Goal: Task Accomplishment & Management: Use online tool/utility

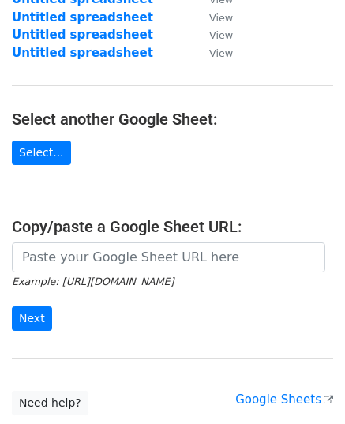
scroll to position [158, 0]
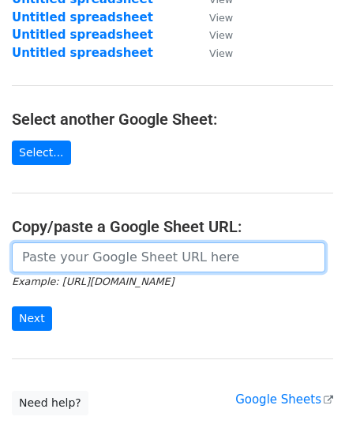
click at [79, 254] on input "url" at bounding box center [169, 258] width 314 height 30
paste input "https://docs.google.com/spreadsheets/d/1VU_Y2Q9onM37TIdKoG7AhNVREusv0g_8JL7RN7-…"
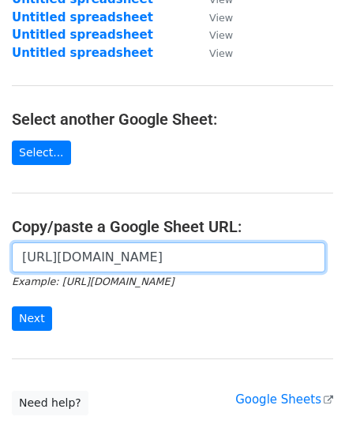
scroll to position [0, 356]
type input "https://docs.google.com/spreadsheets/d/1VU_Y2Q9onM37TIdKoG7AhNVREusv0g_8JL7RN7-…"
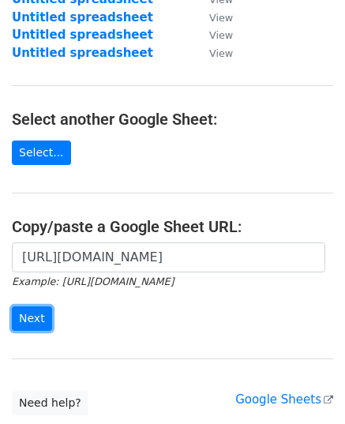
click at [22, 322] on input "Next" at bounding box center [32, 319] width 40 height 24
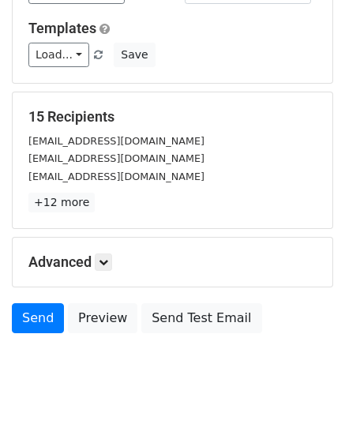
scroll to position [186, 0]
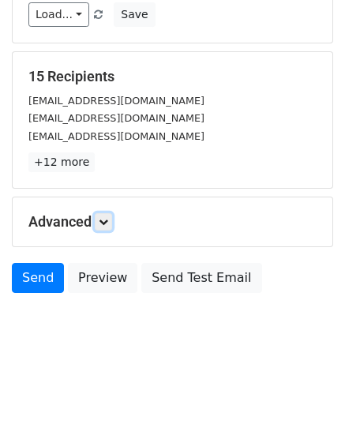
click at [110, 213] on link at bounding box center [103, 221] width 17 height 17
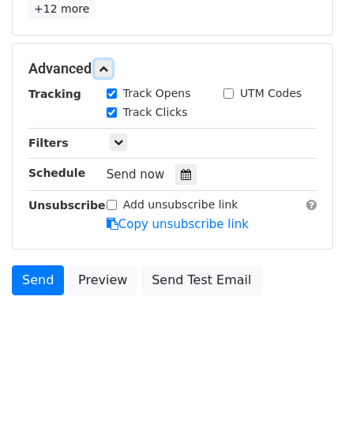
scroll to position [341, 0]
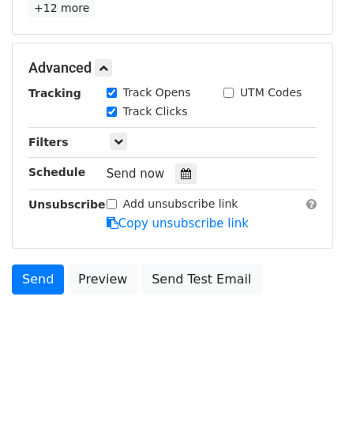
click at [181, 175] on icon at bounding box center [186, 173] width 10 height 11
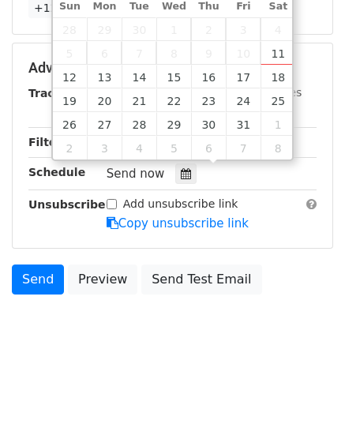
type input "2025-10-13 12:00"
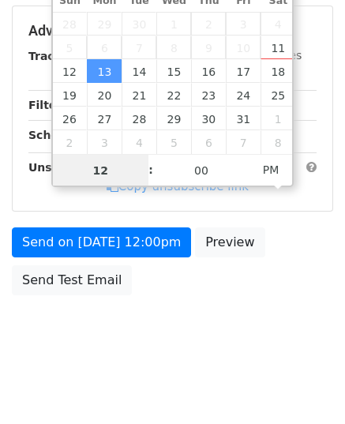
type input "9"
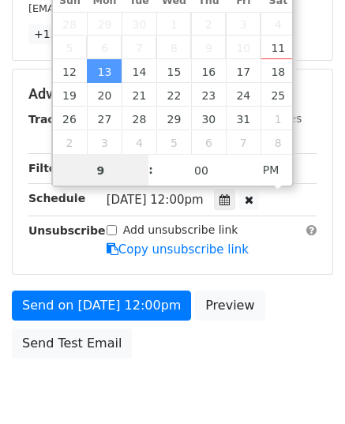
scroll to position [341, 0]
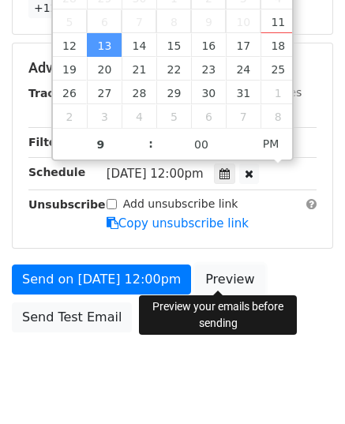
type input "2025-10-13 21:00"
click at [196, 275] on link "Preview" at bounding box center [230, 280] width 70 height 30
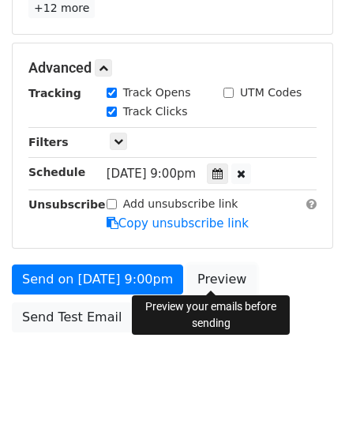
click at [210, 271] on link "Preview" at bounding box center [222, 280] width 70 height 30
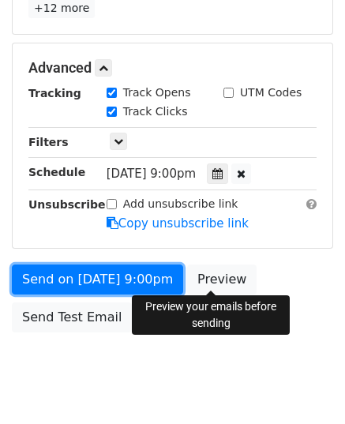
click at [88, 267] on link "Send on Oct 13 at 9:00pm" at bounding box center [97, 280] width 171 height 30
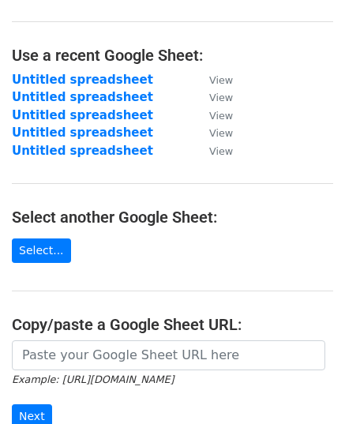
scroll to position [237, 0]
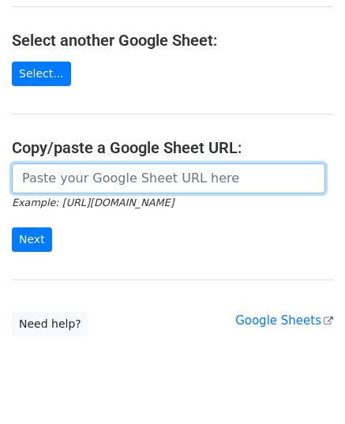
click at [95, 183] on input "url" at bounding box center [169, 179] width 314 height 30
paste input "https://docs.google.com/spreadsheets/d/1Y4EgU6coVQAfqht4HGy5TIju4kC-izLq2nluSMk…"
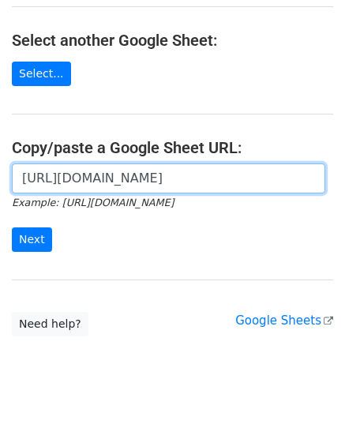
scroll to position [0, 341]
type input "https://docs.google.com/spreadsheets/d/1Y4EgU6coVQAfqht4HGy5TIju4kC-izLq2nluSMk…"
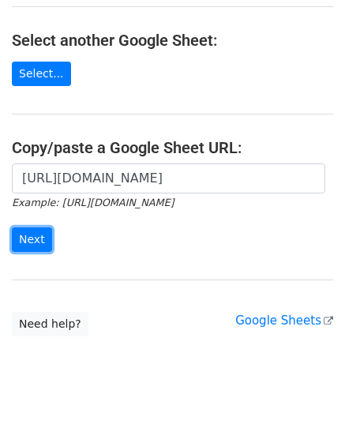
click at [24, 239] on input "Next" at bounding box center [32, 240] width 40 height 24
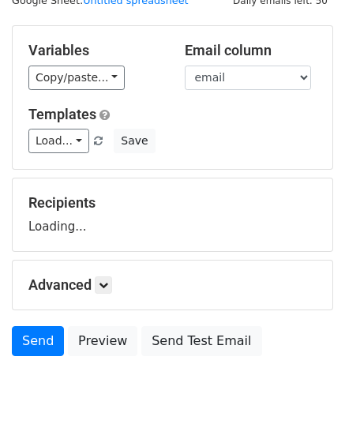
scroll to position [123, 0]
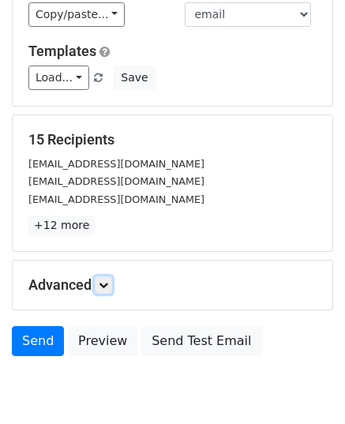
click at [109, 277] on link at bounding box center [103, 285] width 17 height 17
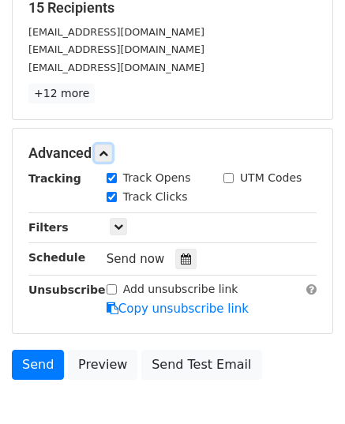
scroll to position [341, 0]
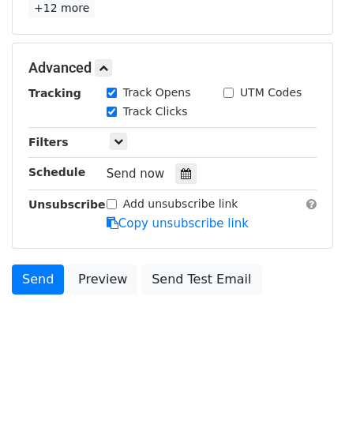
click at [181, 175] on icon at bounding box center [186, 173] width 10 height 11
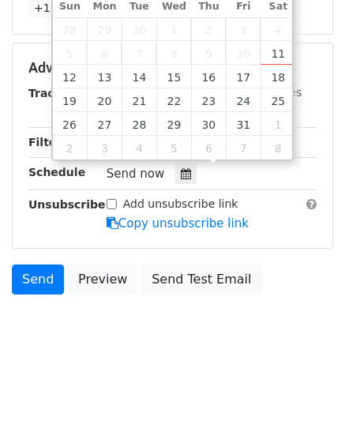
type input "2025-10-14 12:00"
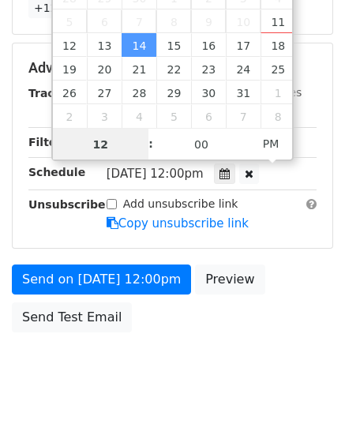
type input "9"
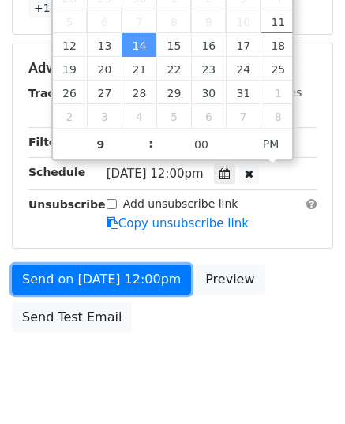
type input "2025-10-14 21:00"
click at [111, 272] on link "Send on Oct 14 at 12:00pm" at bounding box center [101, 280] width 179 height 30
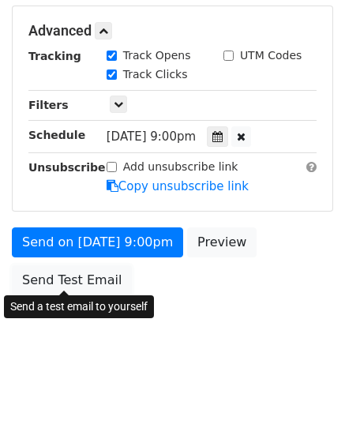
click at [111, 272] on link "Send Test Email" at bounding box center [72, 280] width 120 height 30
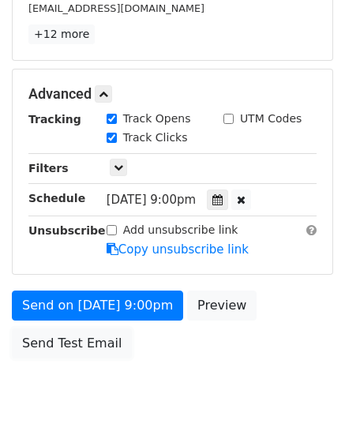
scroll to position [378, 0]
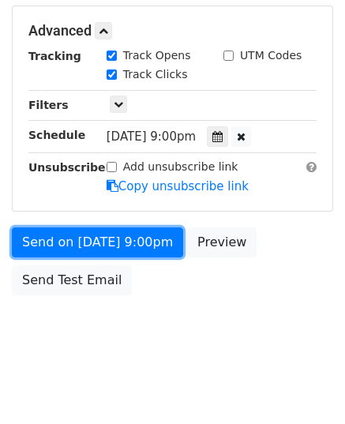
click at [112, 232] on link "Send on Oct 14 at 9:00pm" at bounding box center [97, 243] width 171 height 30
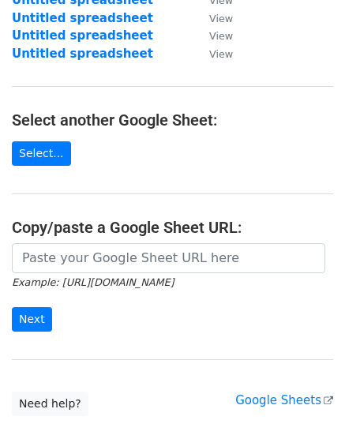
scroll to position [158, 0]
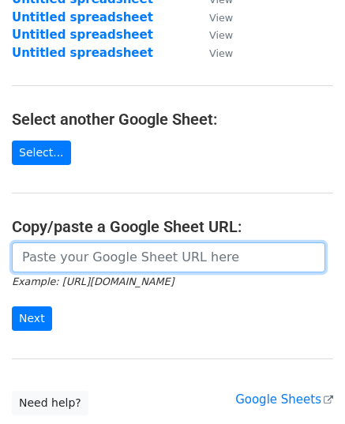
click at [139, 263] on input "url" at bounding box center [169, 258] width 314 height 30
paste input "[URL][DOMAIN_NAME]"
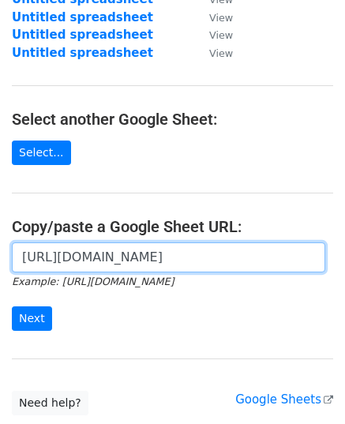
scroll to position [0, 371]
type input "[URL][DOMAIN_NAME]"
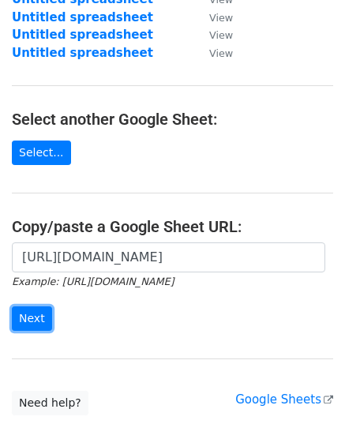
click at [38, 320] on input "Next" at bounding box center [32, 319] width 40 height 24
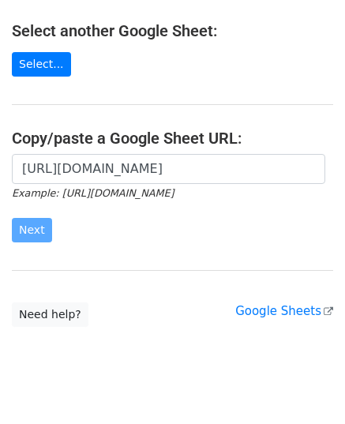
scroll to position [272, 0]
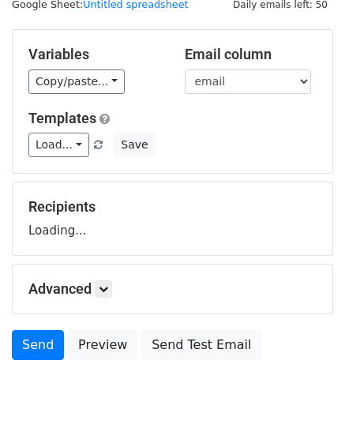
scroll to position [123, 0]
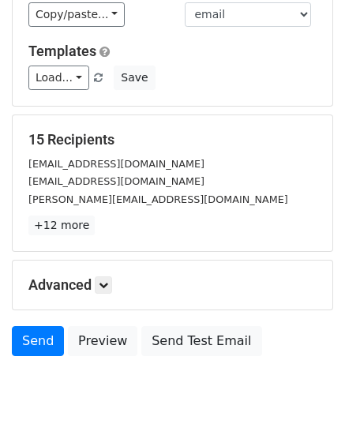
click at [100, 216] on p "+12 more" at bounding box center [172, 226] width 288 height 20
click at [107, 277] on link at bounding box center [103, 285] width 17 height 17
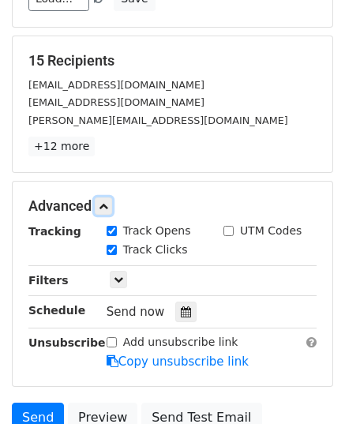
scroll to position [341, 0]
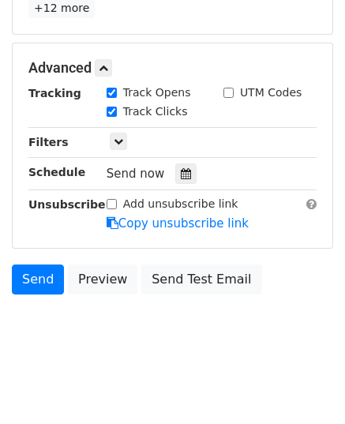
click at [181, 170] on icon at bounding box center [186, 173] width 10 height 11
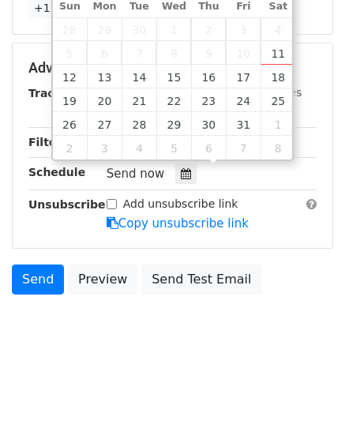
type input "2025-10-15 12:00"
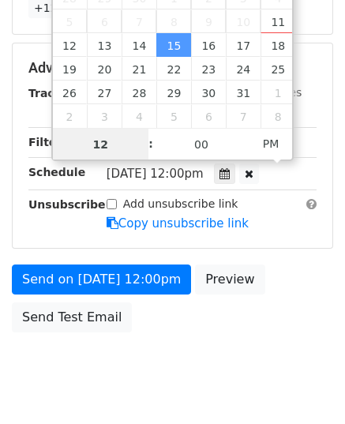
type input "9"
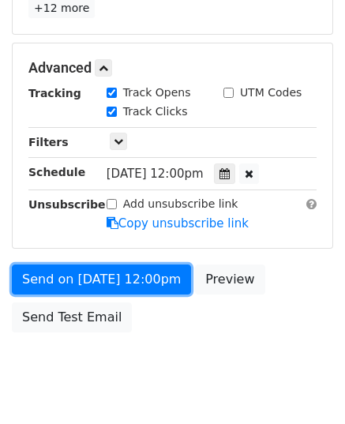
type input "2025-10-15 21:00"
click at [101, 268] on link "Send on Oct 15 at 12:00pm" at bounding box center [101, 280] width 179 height 30
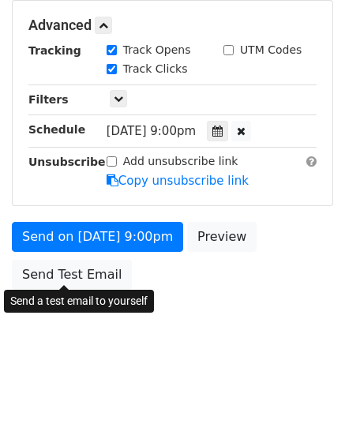
scroll to position [314, 0]
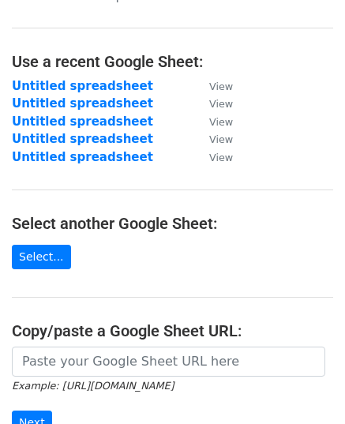
scroll to position [79, 0]
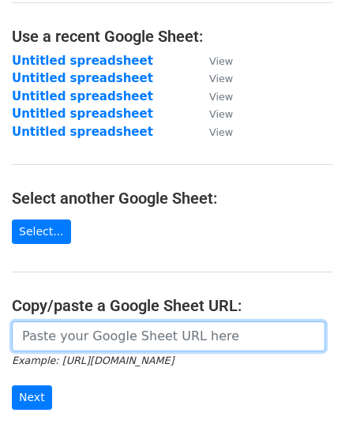
click at [119, 335] on input "url" at bounding box center [169, 337] width 314 height 30
paste input "https://docs.google.com/spreadsheets/d/1ZuzK-OigoT_IUhxpMFD8MFCUej2hTPk4lyhyhv-…"
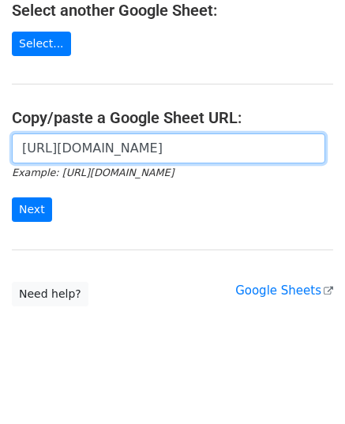
scroll to position [272, 0]
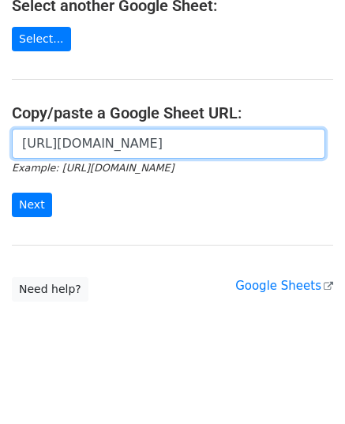
type input "https://docs.google.com/spreadsheets/d/1ZuzK-OigoT_IUhxpMFD8MFCUej2hTPk4lyhyhv-…"
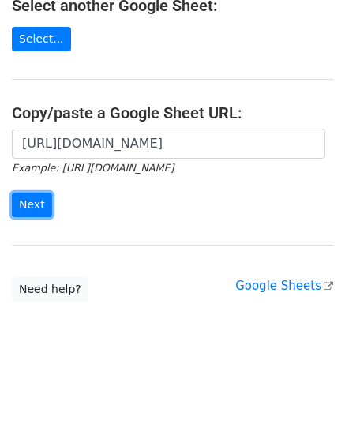
scroll to position [0, 0]
click at [28, 194] on input "Next" at bounding box center [32, 205] width 40 height 24
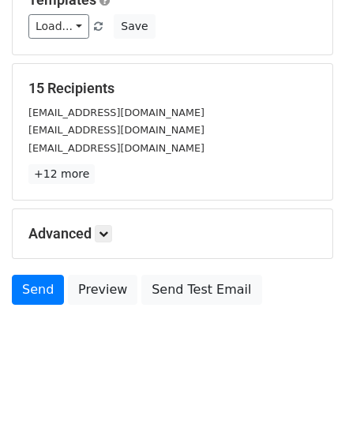
scroll to position [186, 0]
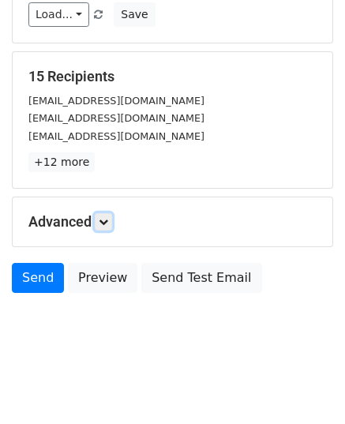
click at [109, 226] on link at bounding box center [103, 221] width 17 height 17
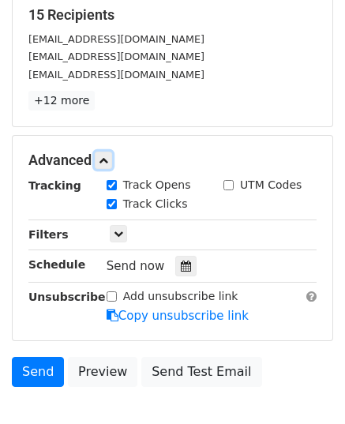
scroll to position [341, 0]
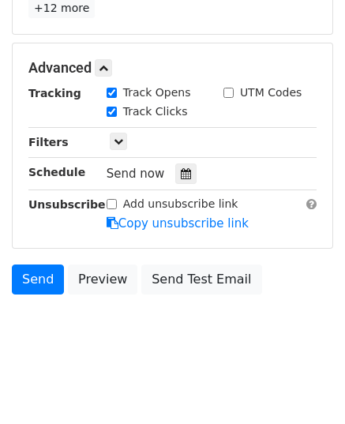
click at [181, 171] on icon at bounding box center [186, 173] width 10 height 11
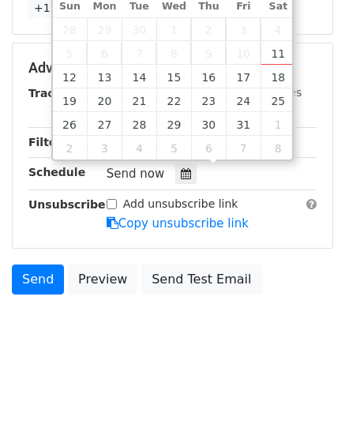
type input "[DATE] 12:00"
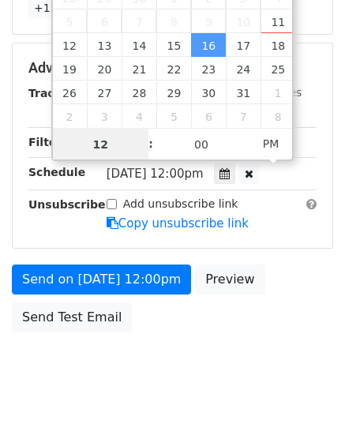
type input "9"
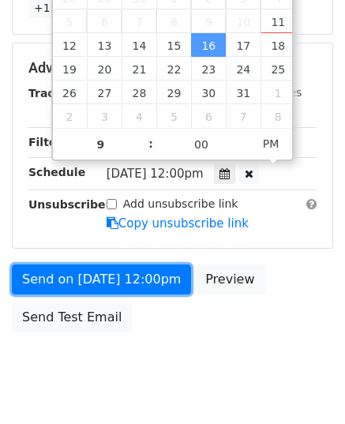
type input "[DATE] 21:00"
click at [79, 269] on link "Send on [DATE] 12:00pm" at bounding box center [101, 280] width 179 height 30
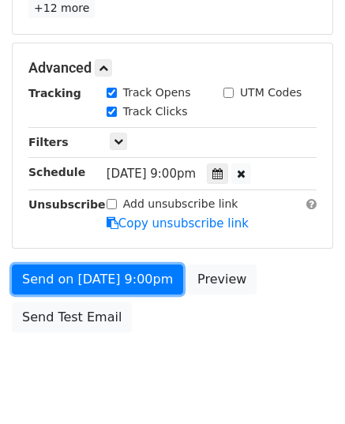
click at [79, 269] on link "Send on [DATE] 9:00pm" at bounding box center [97, 280] width 171 height 30
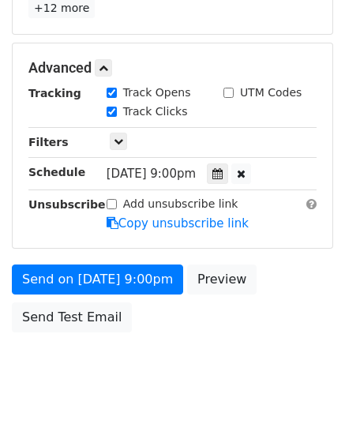
scroll to position [314, 0]
